Goal: Information Seeking & Learning: Find contact information

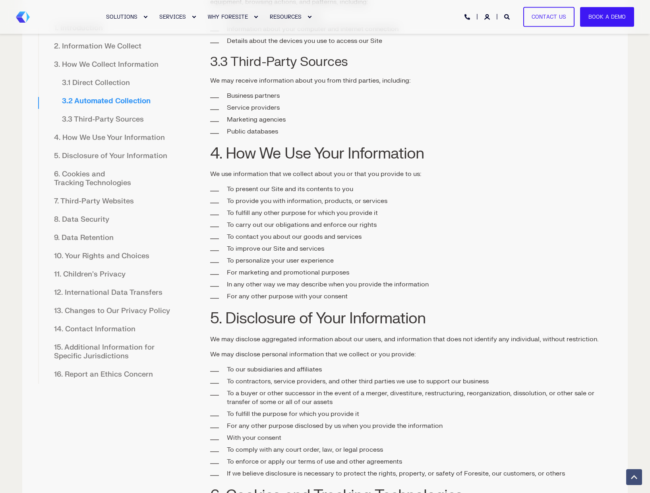
scroll to position [954, 0]
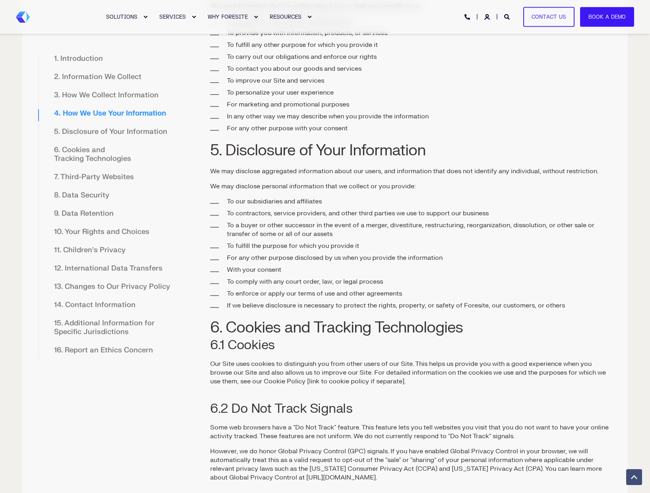
click at [101, 304] on link "14. Contact Information" at bounding box center [94, 305] width 97 height 18
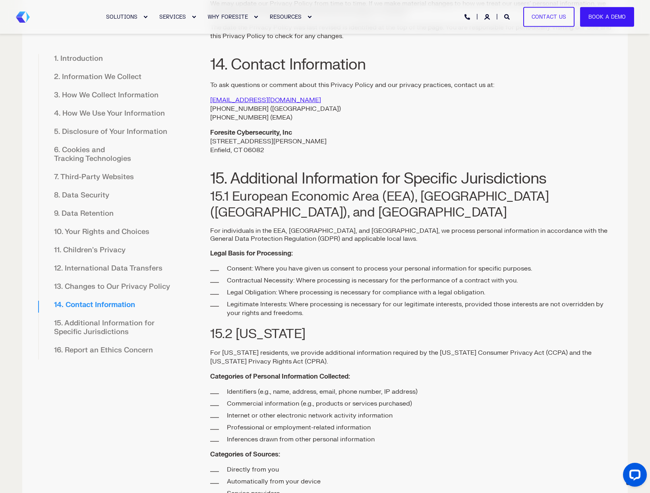
click at [347, 97] on p "privacy.concerns@foresite.com +1 (800) 940-4699 (USA) +44 800-358-4915 (EMEA)" at bounding box center [411, 109] width 402 height 26
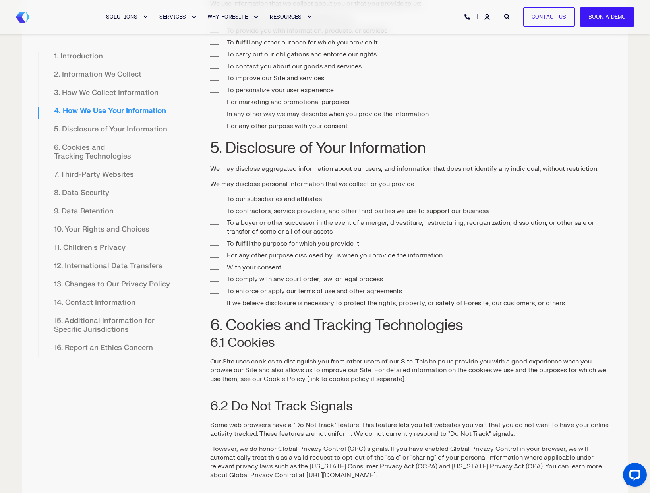
scroll to position [954, 0]
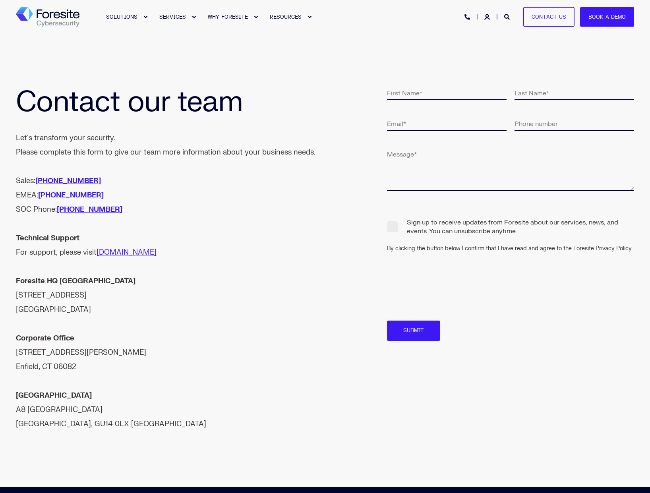
click at [129, 174] on div "Sales: [PHONE_NUMBER] EMEA: [PHONE_NUMBER] SOC Phone: [PHONE_NUMBER]" at bounding box center [166, 195] width 300 height 43
